Goal: Task Accomplishment & Management: Manage account settings

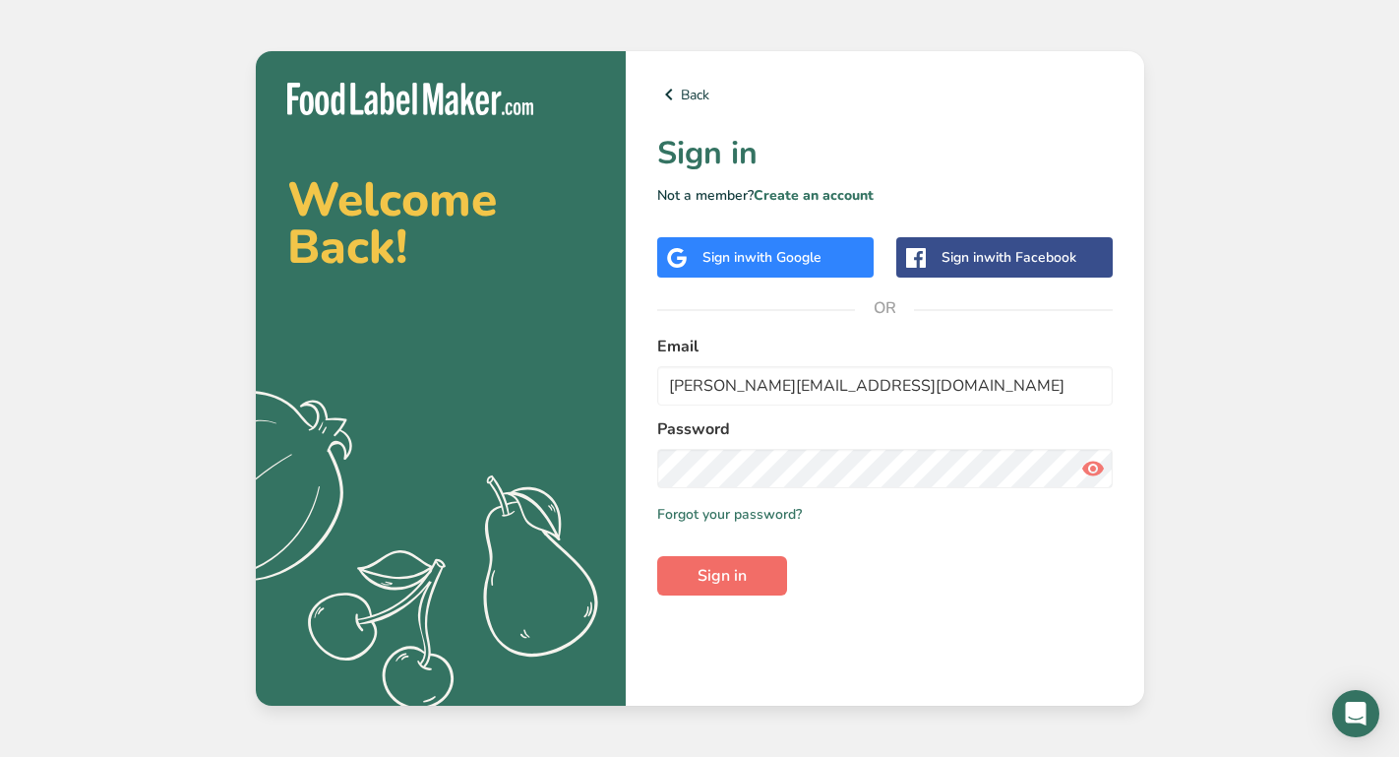
click at [736, 581] on span "Sign in" at bounding box center [722, 576] width 49 height 24
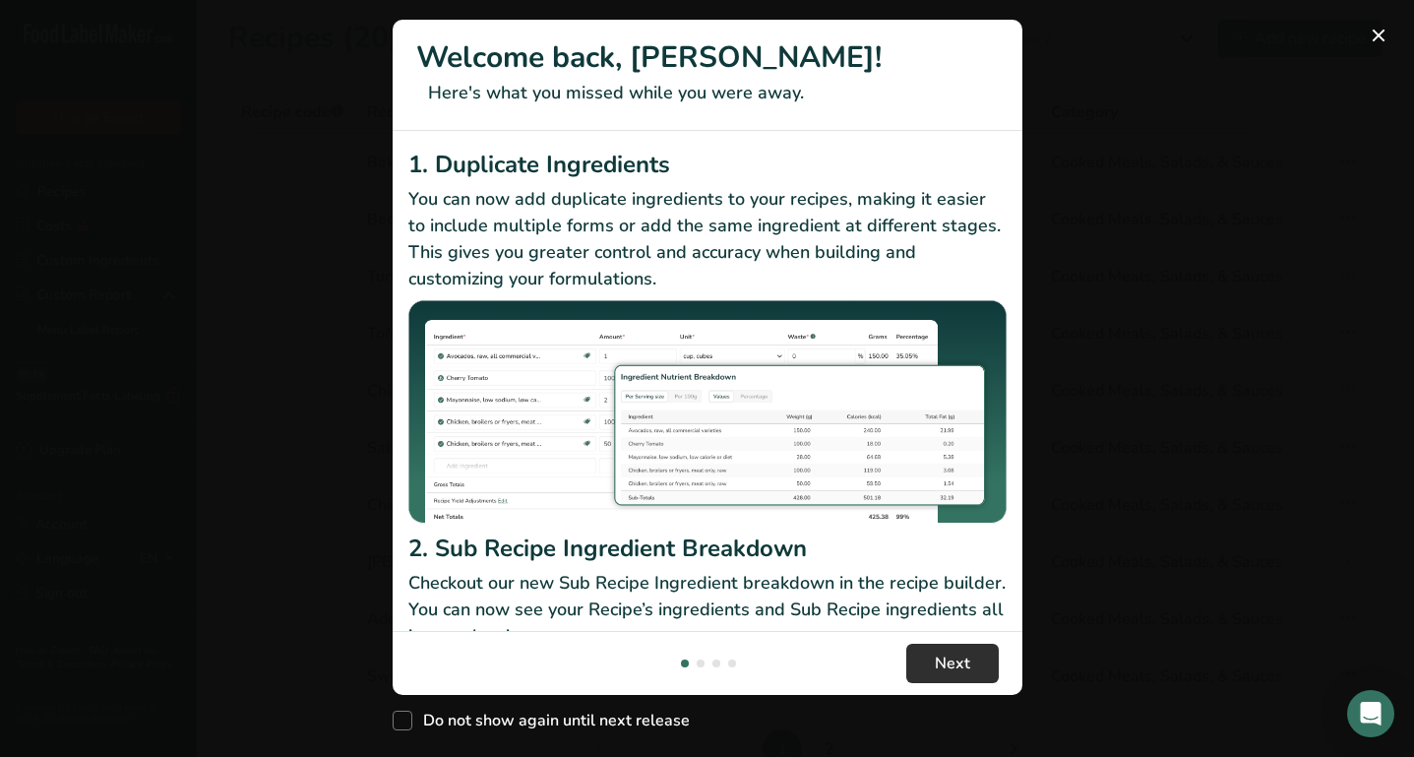
click at [950, 662] on span "Next" at bounding box center [952, 664] width 35 height 24
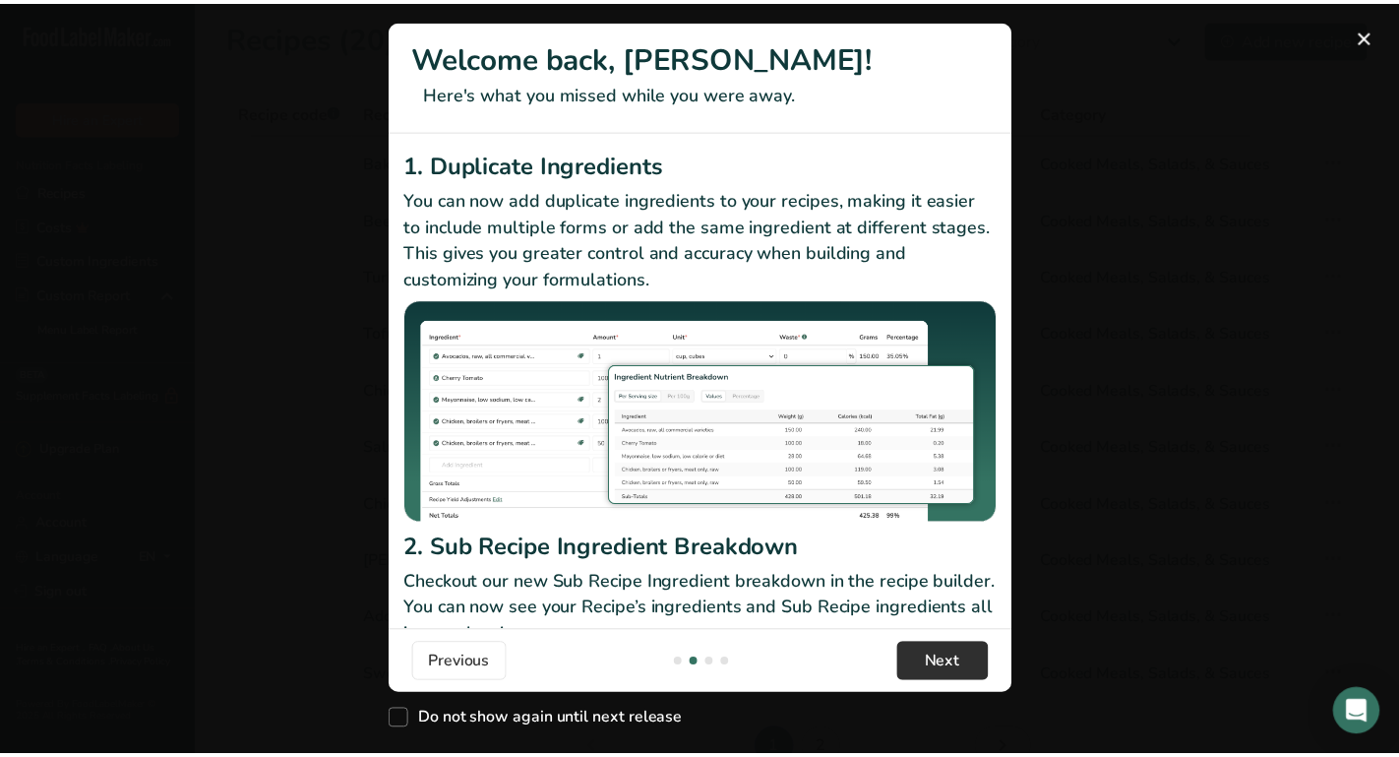
scroll to position [0, 630]
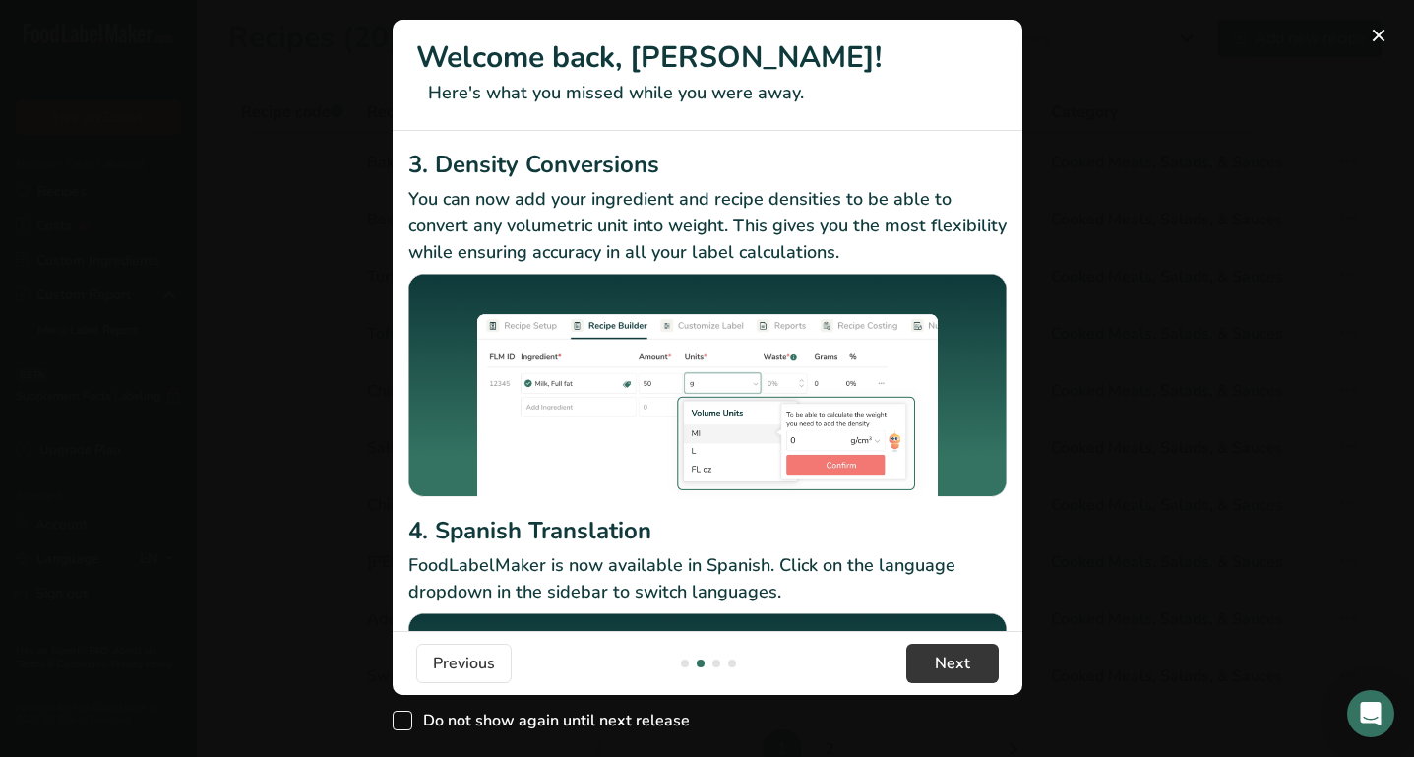
click at [407, 719] on span "New Features" at bounding box center [403, 721] width 20 height 20
click at [405, 719] on input "Do not show again until next release" at bounding box center [399, 720] width 13 height 13
checkbox input "true"
click at [1381, 34] on button "New Features" at bounding box center [1378, 35] width 31 height 31
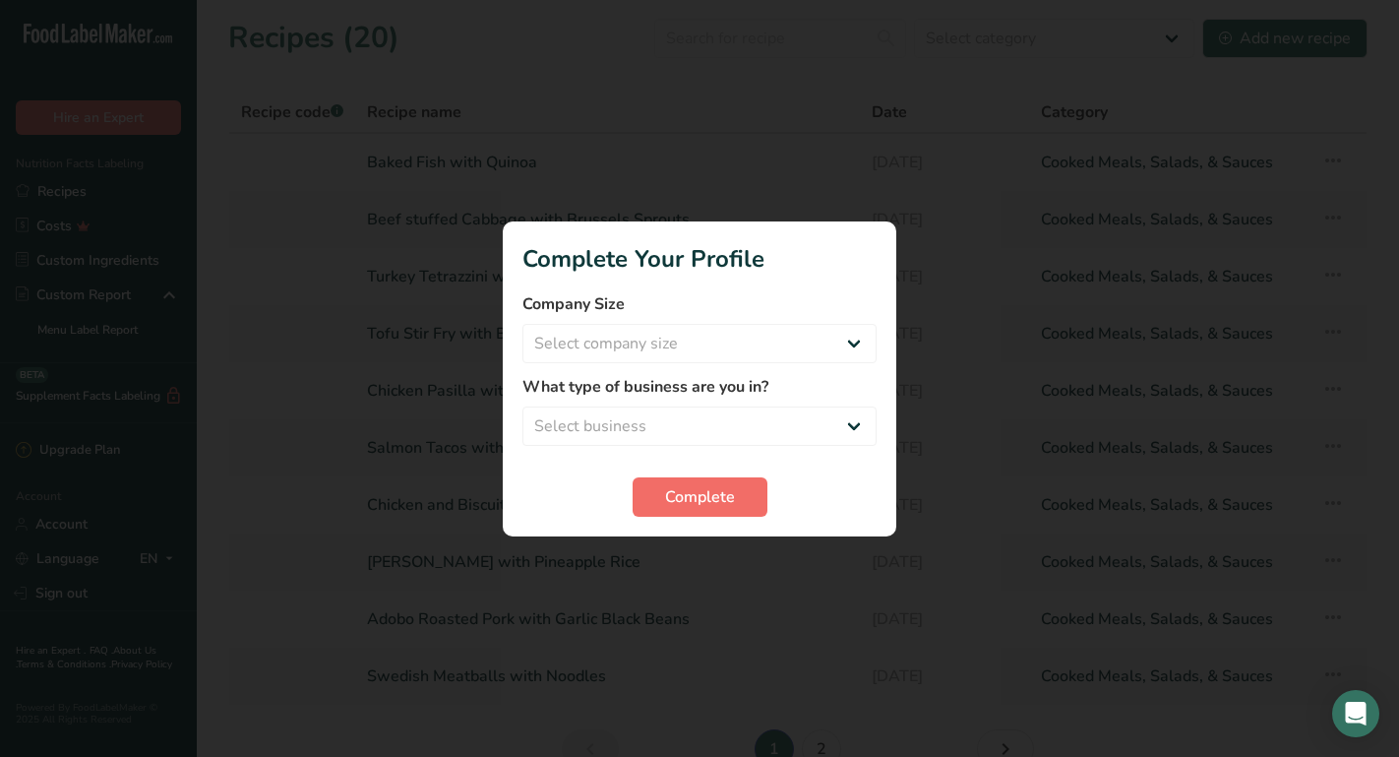
click at [725, 477] on button "Complete" at bounding box center [700, 496] width 135 height 39
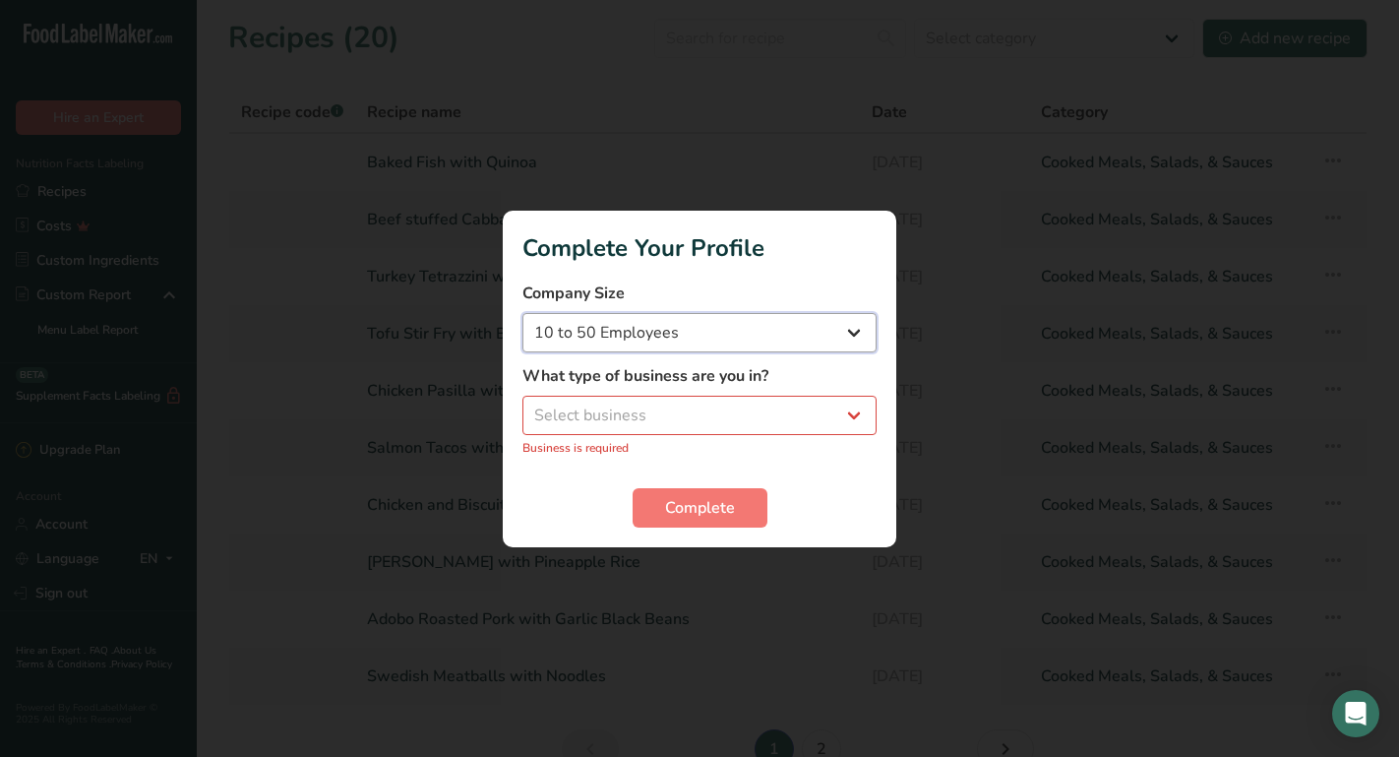
select select "1"
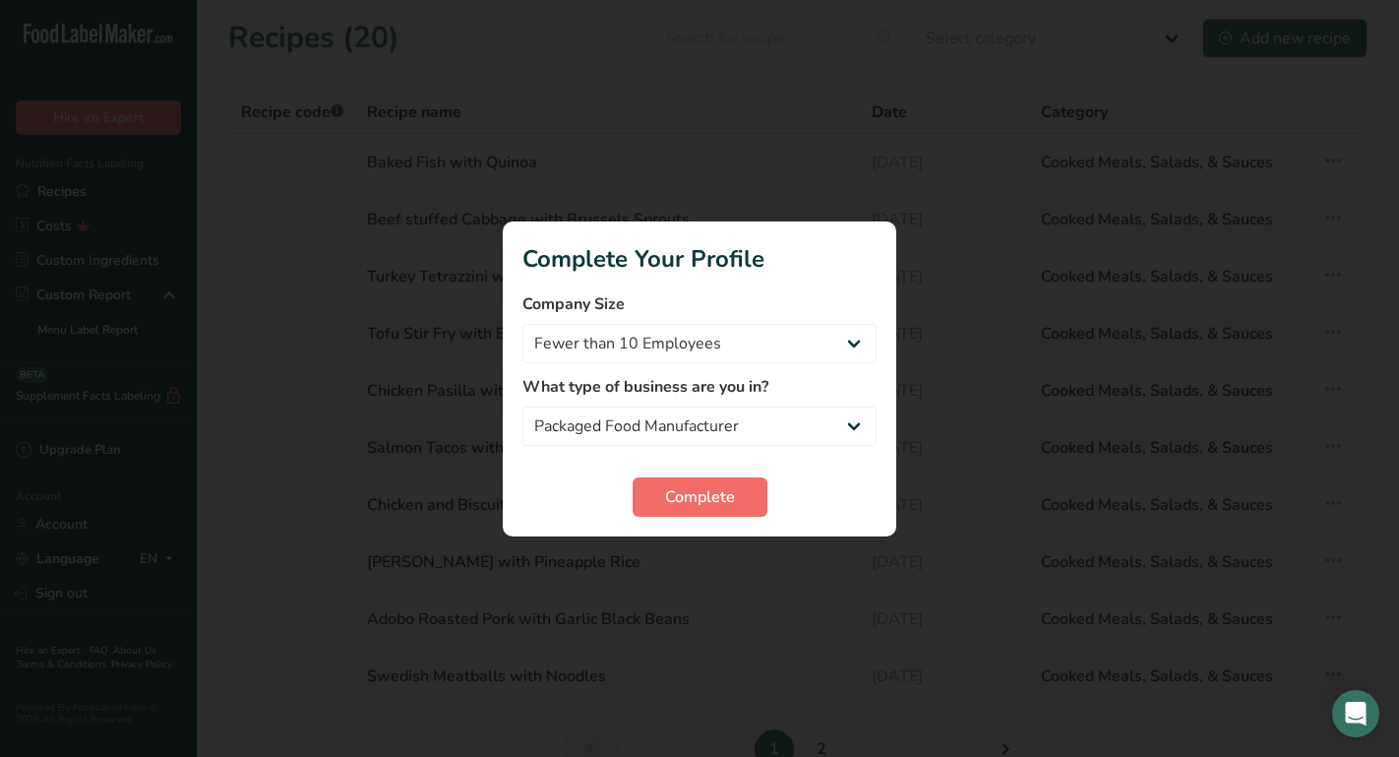
click at [673, 491] on span "Complete" at bounding box center [700, 497] width 70 height 24
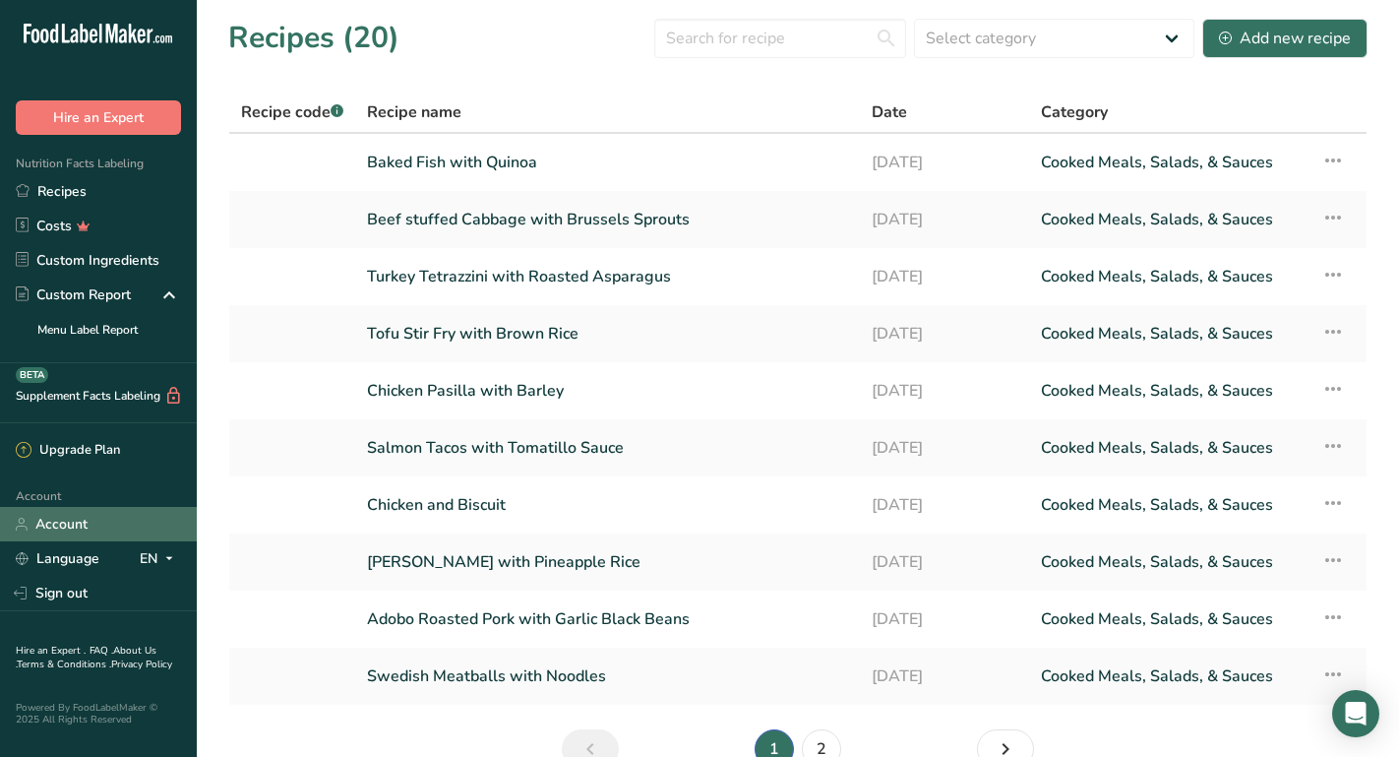
click at [43, 521] on link "Account" at bounding box center [98, 524] width 197 height 34
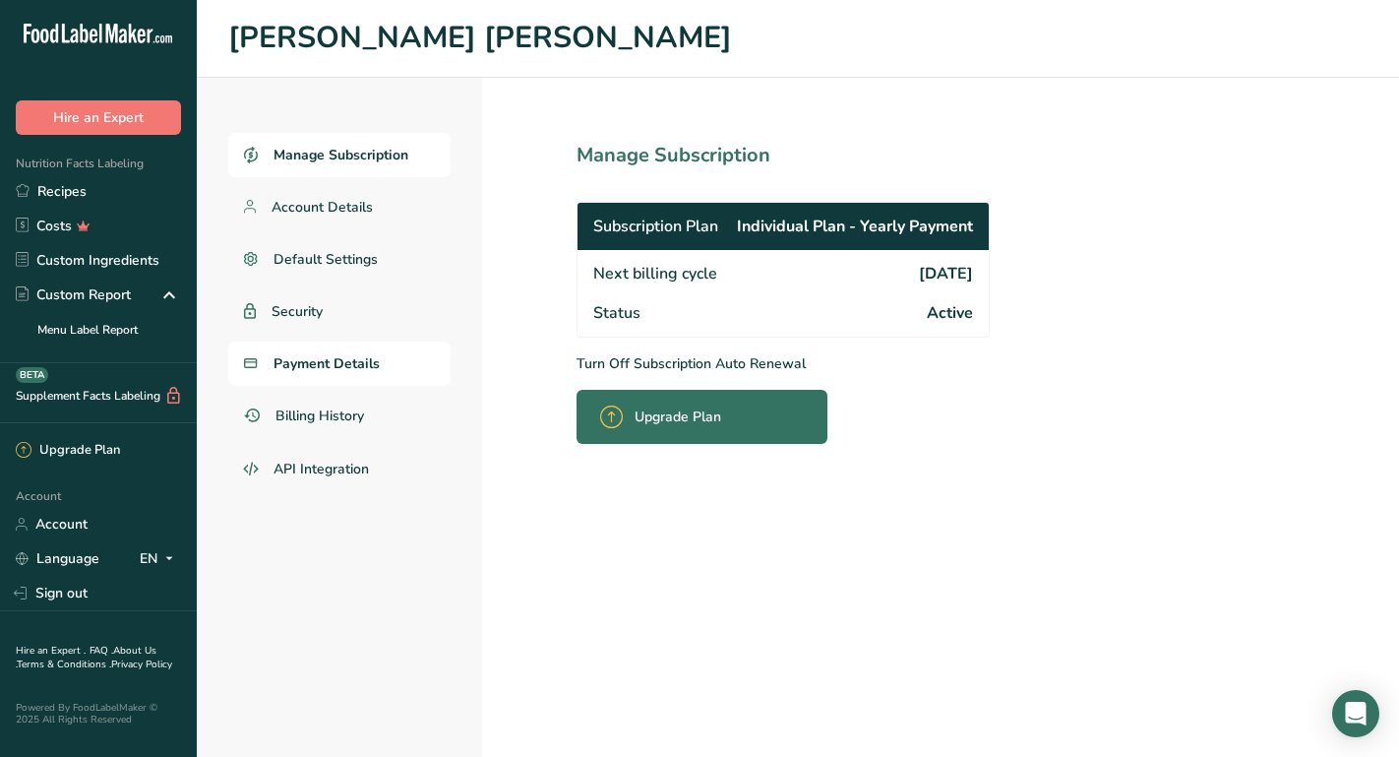
click at [298, 369] on span "Payment Details" at bounding box center [327, 363] width 106 height 21
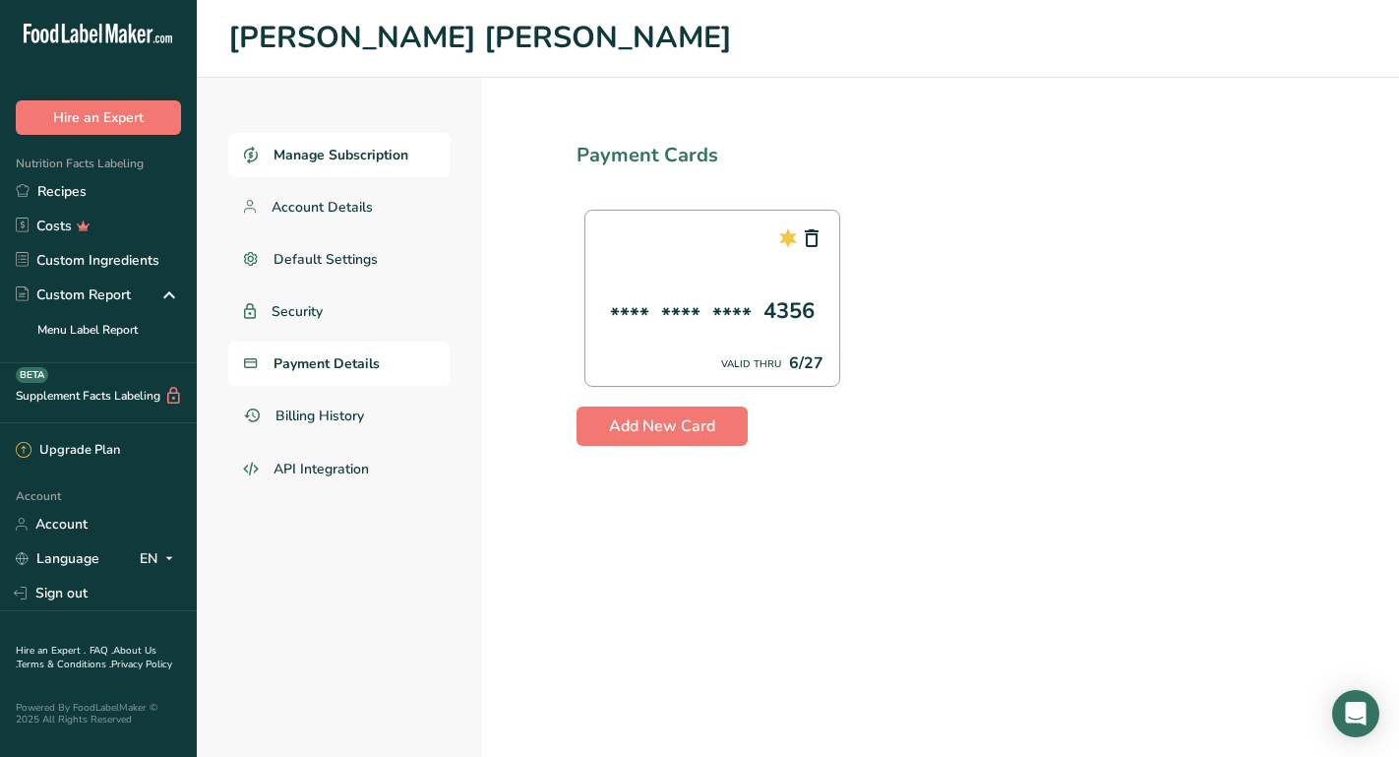
click at [362, 155] on span "Manage Subscription" at bounding box center [341, 155] width 135 height 21
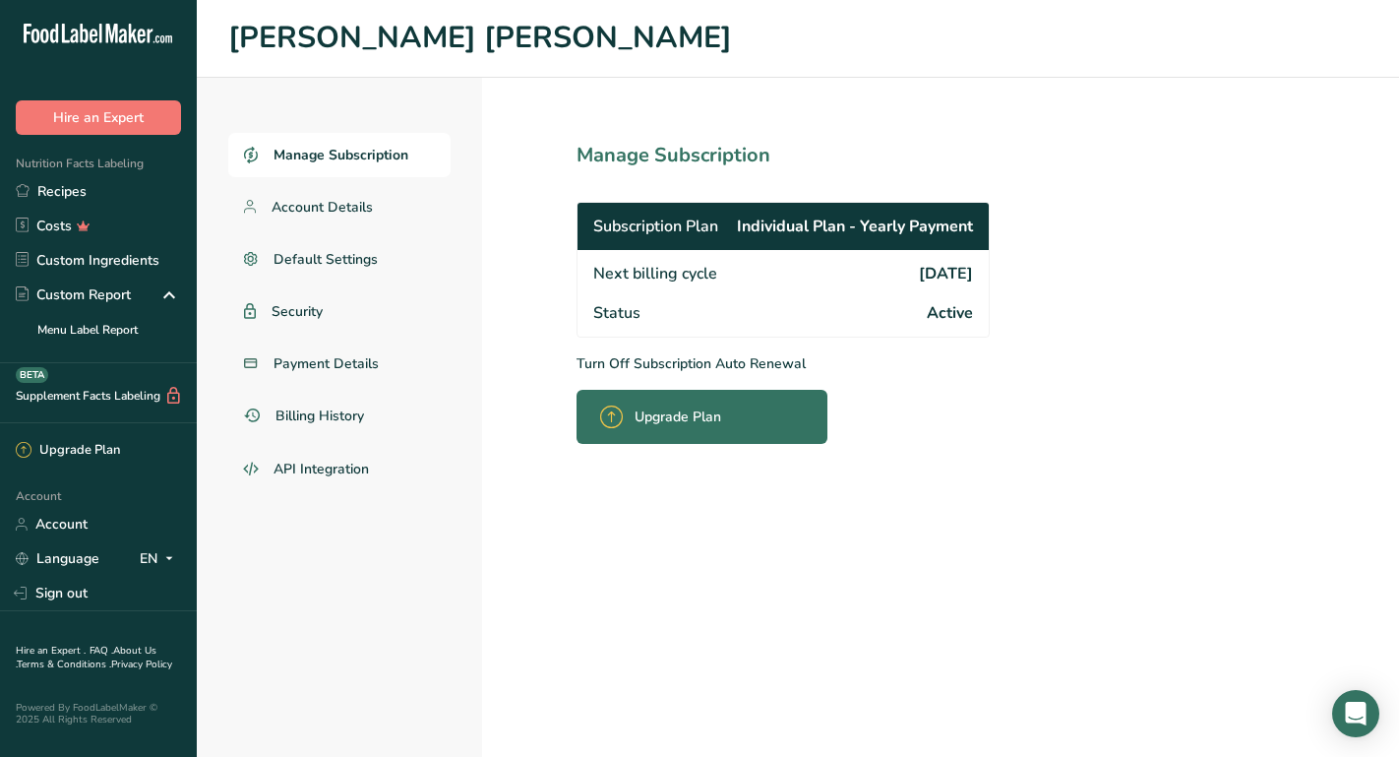
click at [699, 250] on div "Next billing cycle [DATE]" at bounding box center [783, 271] width 411 height 43
click at [708, 412] on span "Upgrade Plan" at bounding box center [678, 416] width 87 height 21
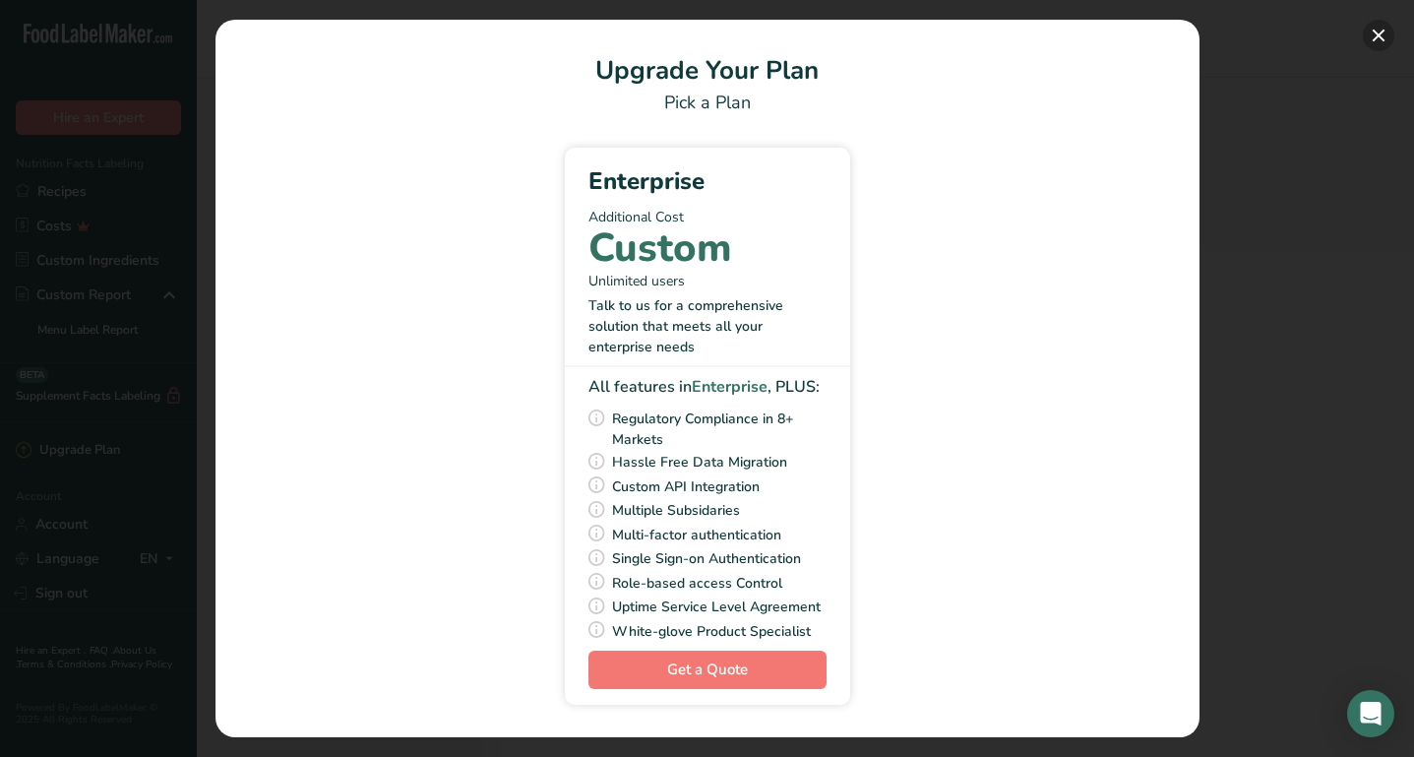
click at [1384, 39] on button "Pick Your Pricing Plan Modal" at bounding box center [1378, 35] width 31 height 31
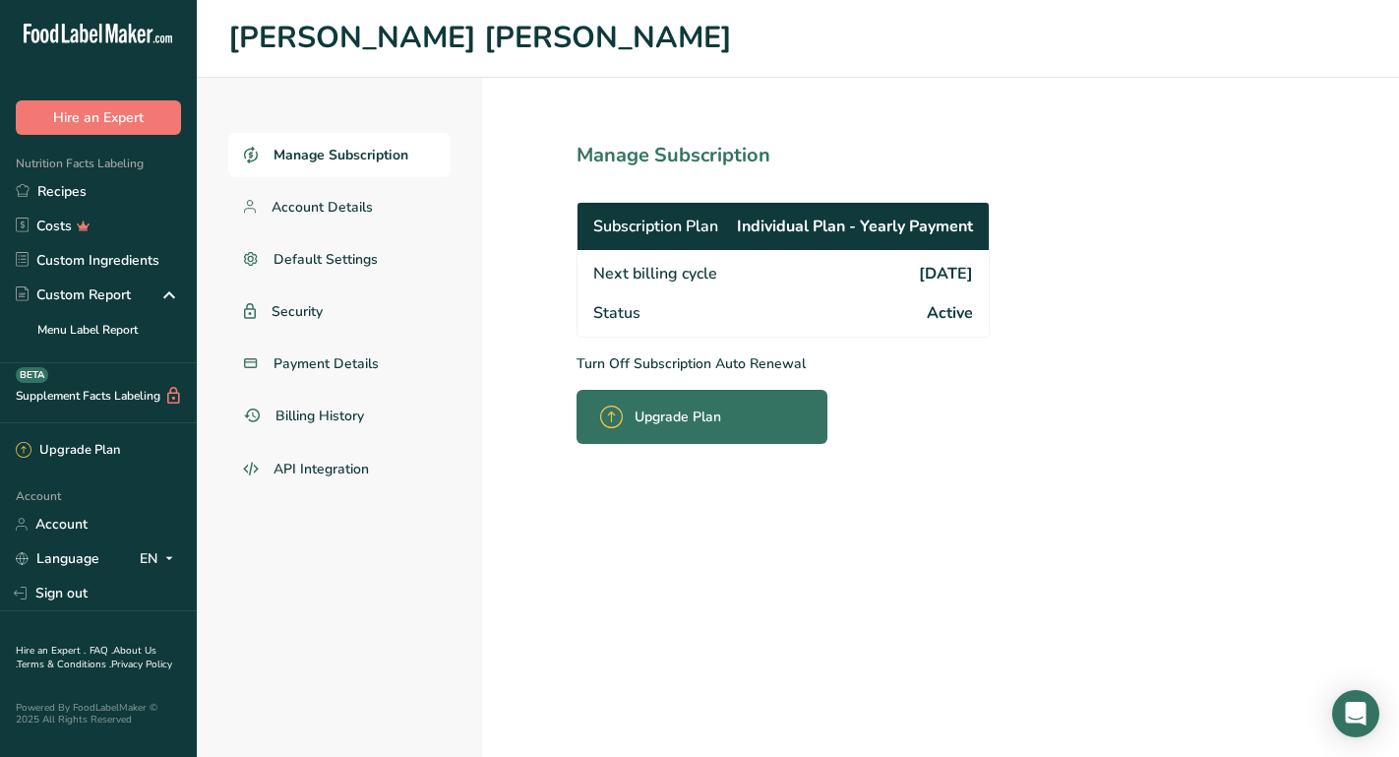
click at [664, 361] on p "Turn Off Subscription Auto Renewal" at bounding box center [827, 363] width 500 height 21
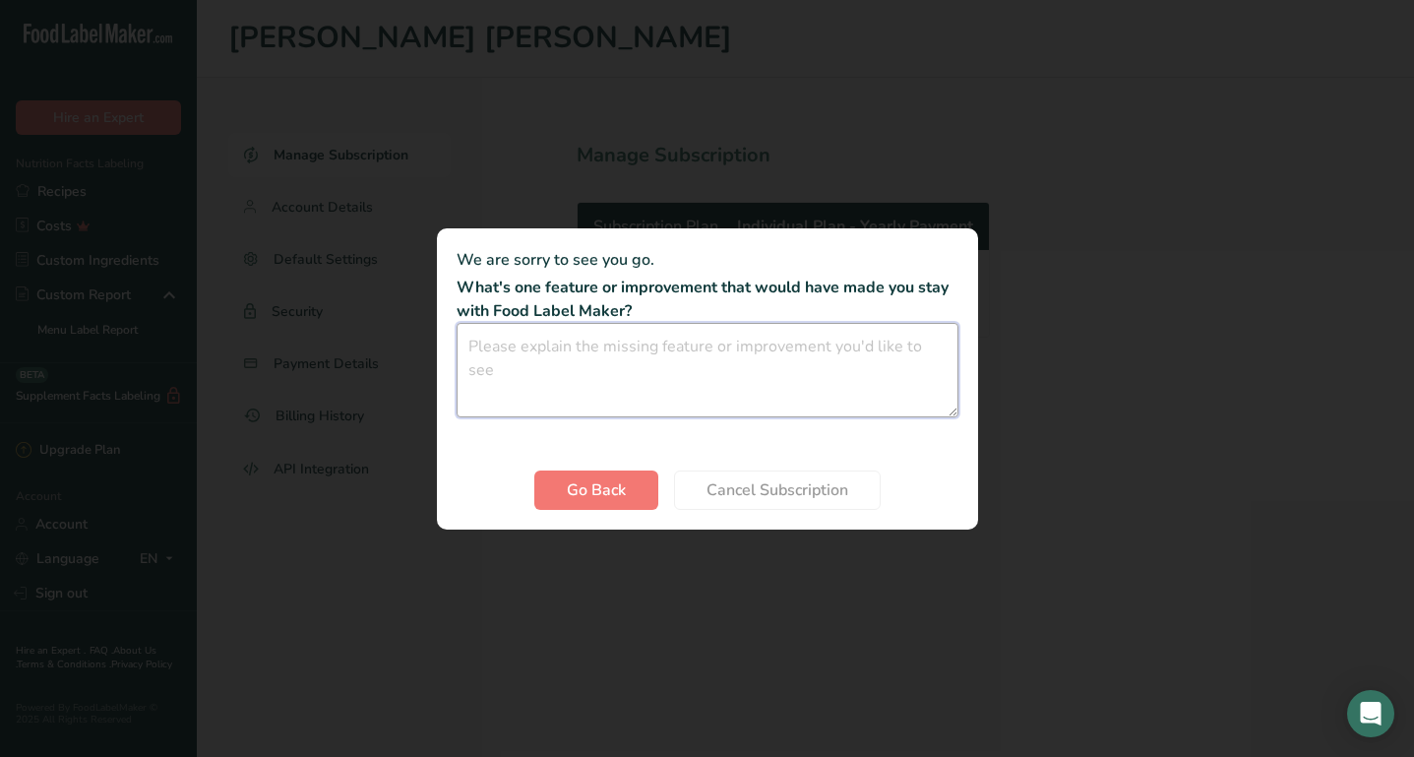
click at [616, 405] on textarea "Cancel subscription modal" at bounding box center [708, 370] width 502 height 94
type textarea "I want a refund please !"
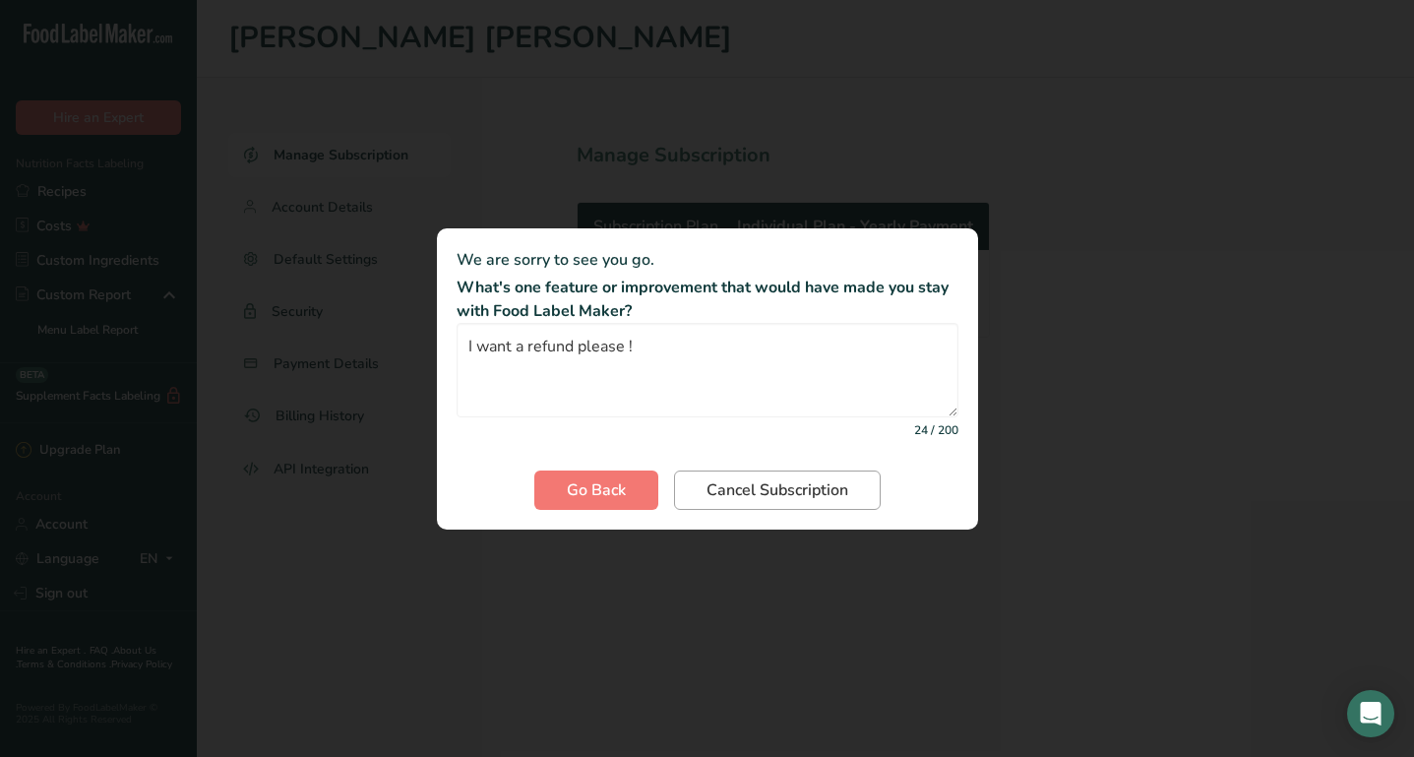
click at [740, 494] on span "Cancel Subscription" at bounding box center [778, 490] width 142 height 24
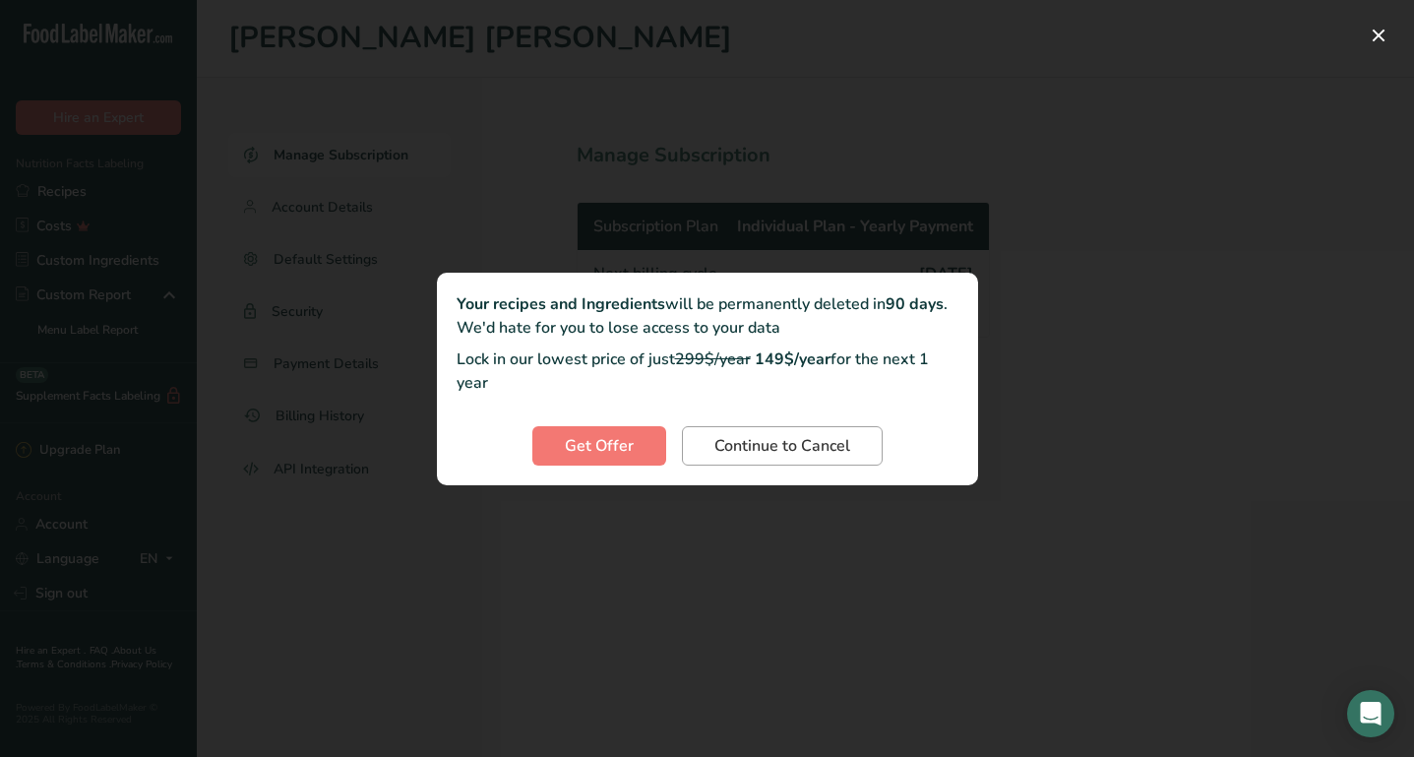
click at [766, 446] on span "Continue to Cancel" at bounding box center [782, 446] width 136 height 24
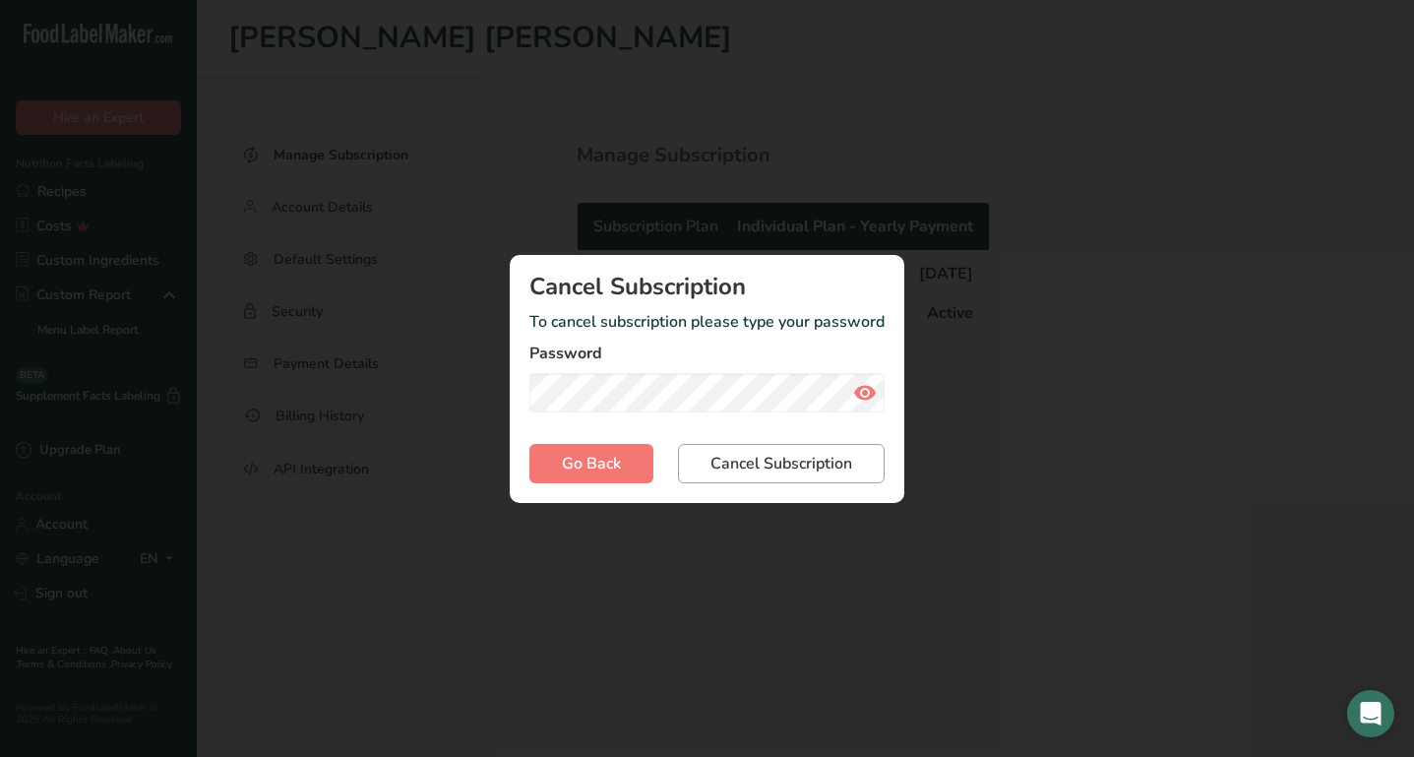
click at [746, 455] on span "Cancel Subscription" at bounding box center [782, 464] width 142 height 24
